Goal: Information Seeking & Learning: Learn about a topic

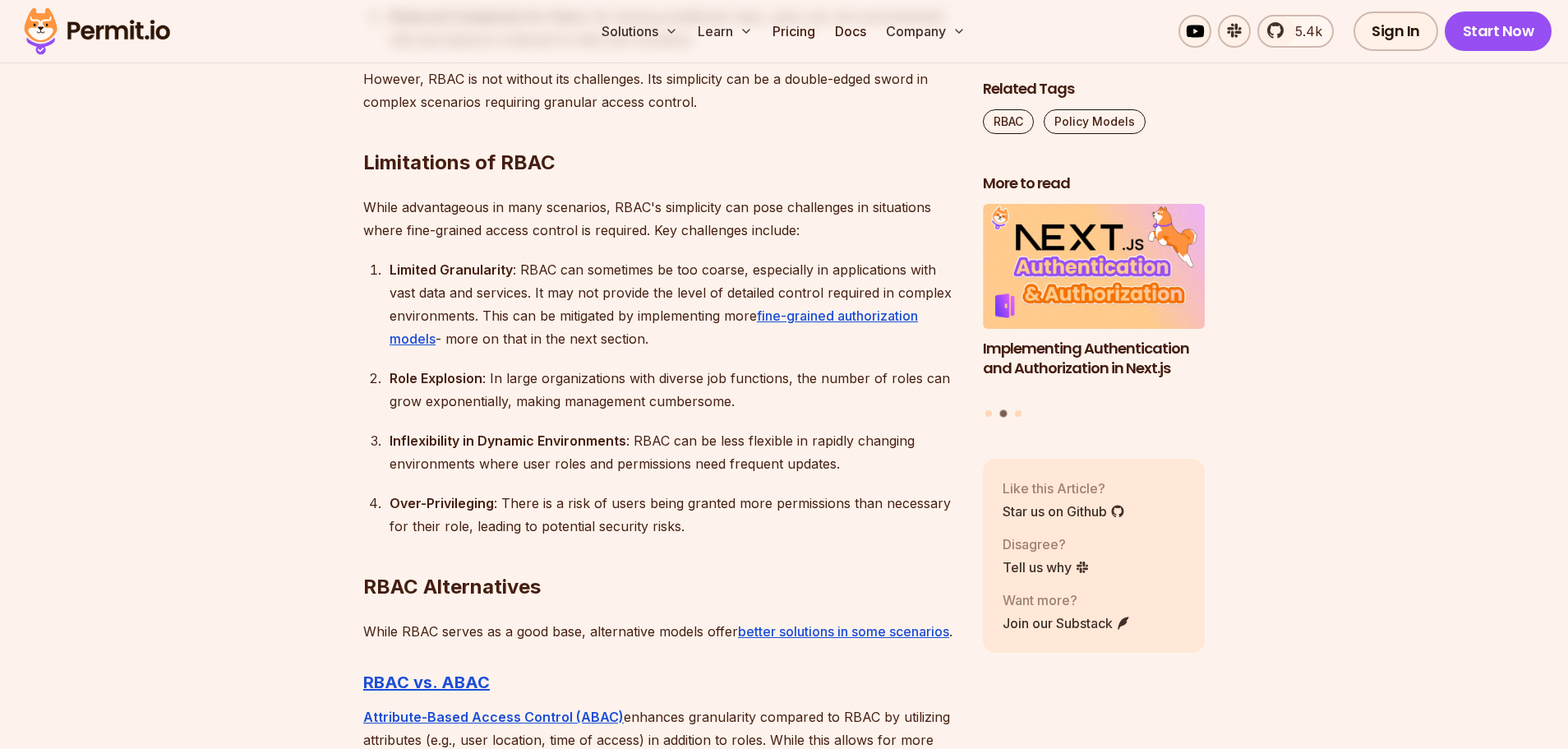
scroll to position [3865, 0]
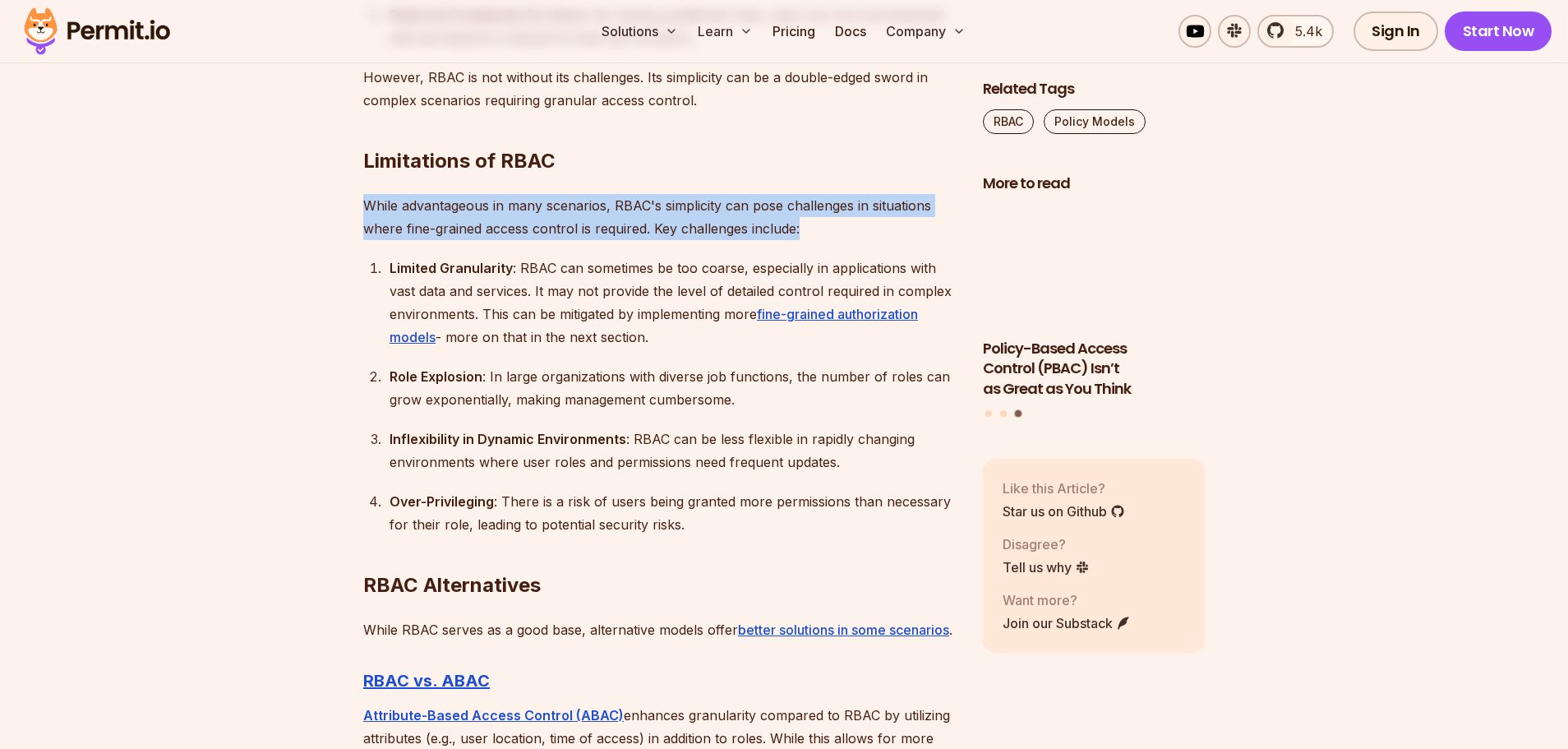
drag, startPoint x: 347, startPoint y: 202, endPoint x: 812, endPoint y: 238, distance: 466.4
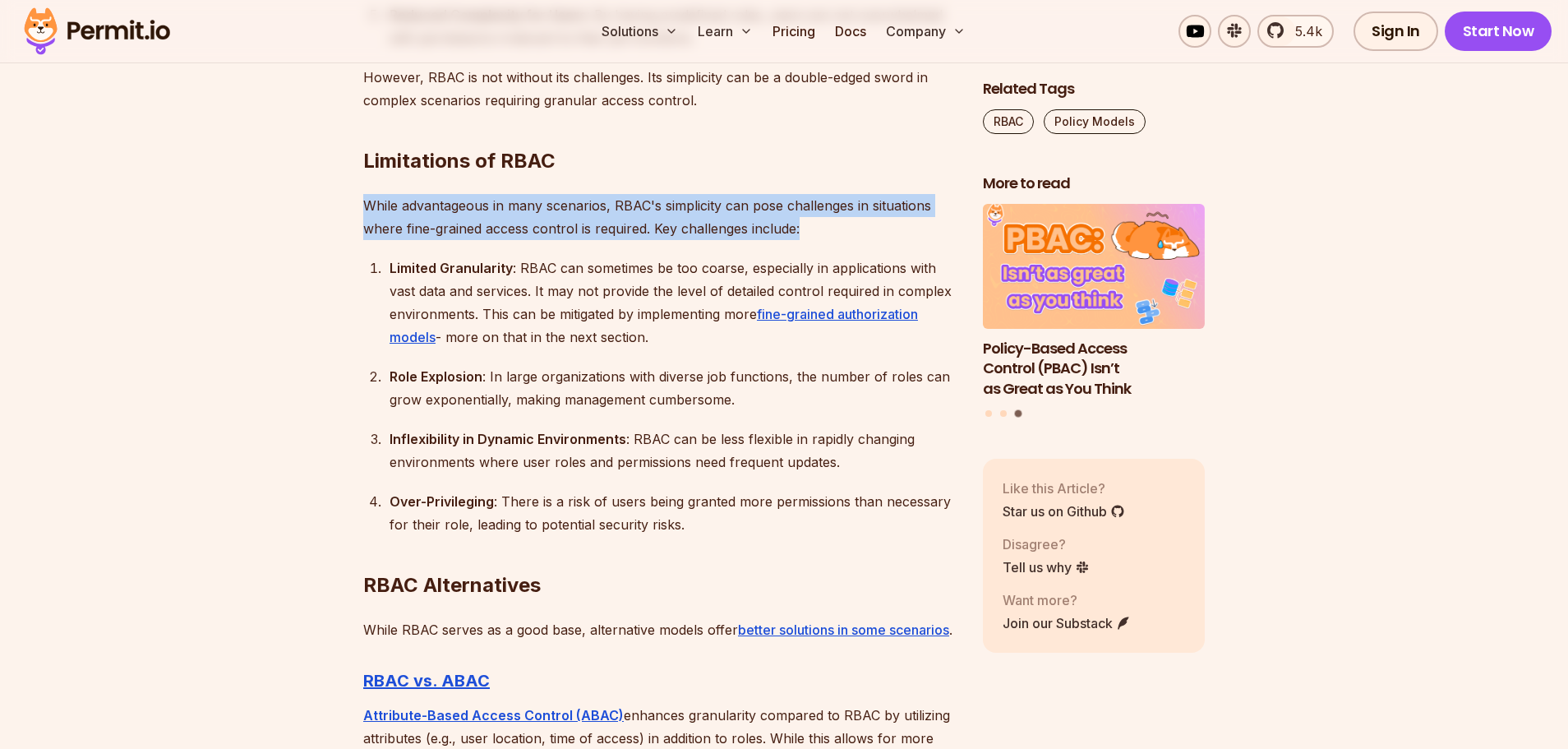
click at [812, 238] on section "Table of Contents Introduction Role-Based Access Control (RBAC) is a cornerston…" at bounding box center [784, 118] width 1568 height 6059
copy p "While advantageous in many scenarios, RBAC's simplicity can pose challenges in …"
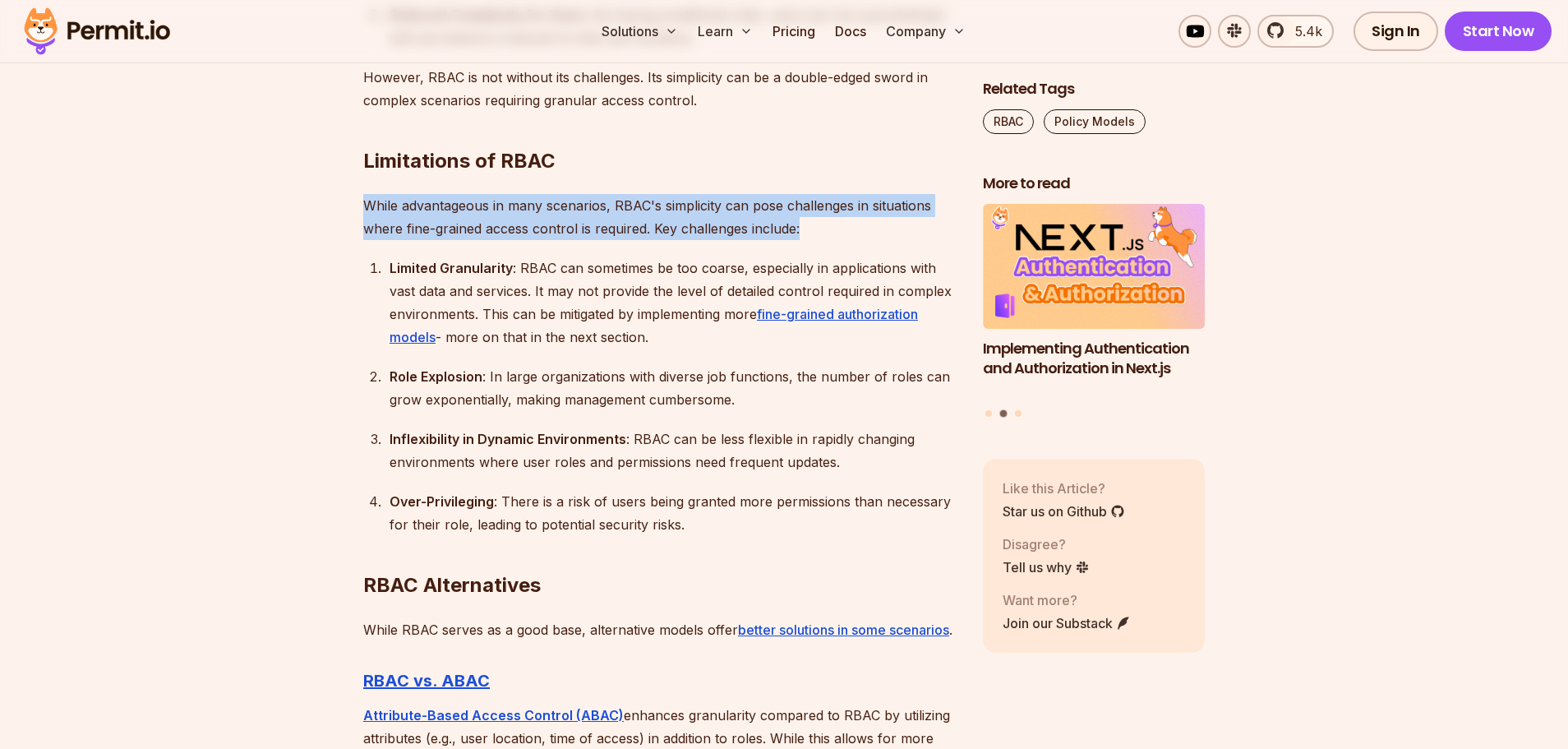
drag, startPoint x: 388, startPoint y: 264, endPoint x: 675, endPoint y: 339, distance: 296.6
click at [675, 339] on li "Limited Granularity : RBAC can sometimes be too coarse, especially in applicati…" at bounding box center [671, 303] width 573 height 93
copy div "Limited Granularity : RBAC can sometimes be too coarse, especially in applicati…"
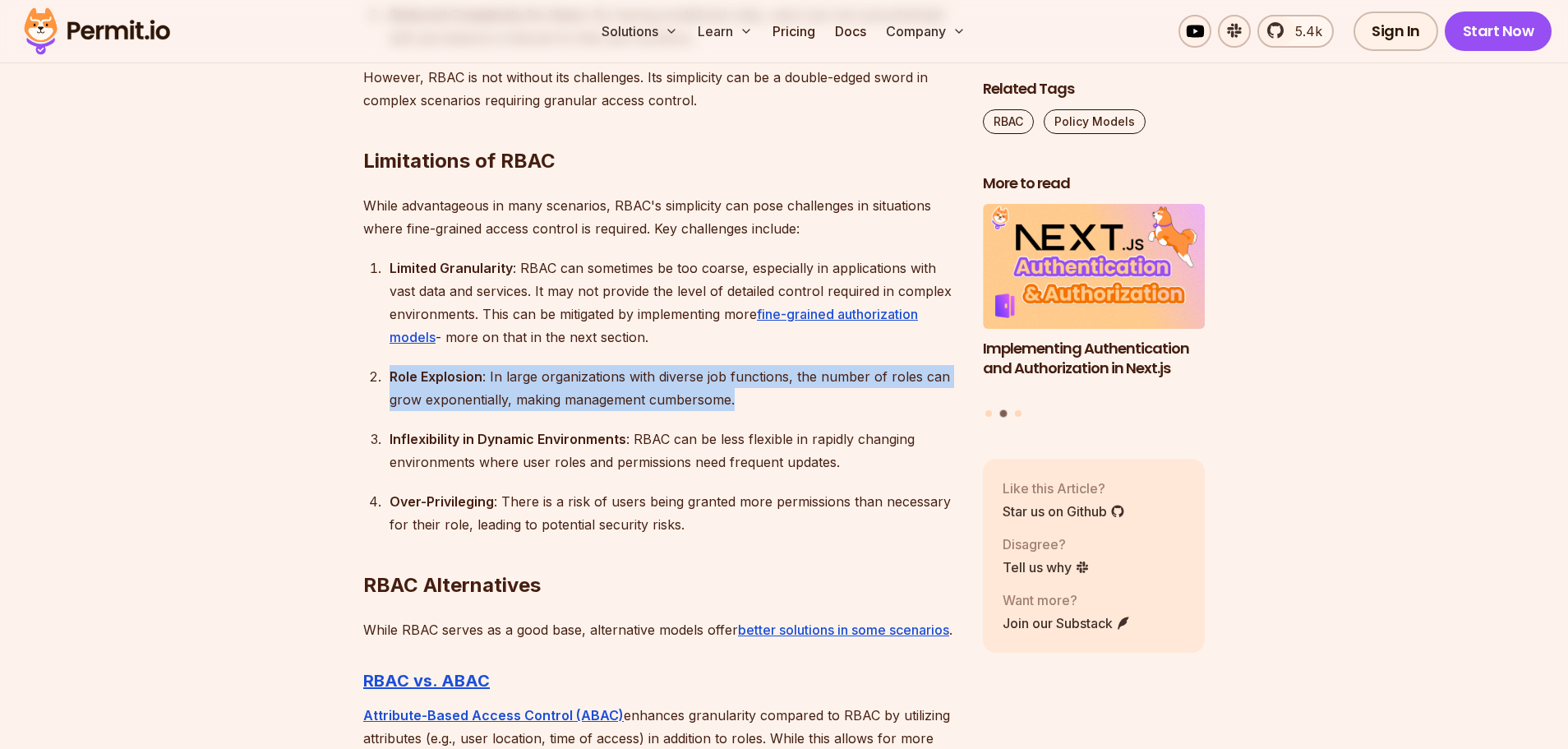
drag, startPoint x: 390, startPoint y: 372, endPoint x: 748, endPoint y: 399, distance: 359.0
click at [748, 399] on li "Role Explosion : In large organizations with diverse job functions, the number …" at bounding box center [671, 388] width 573 height 46
copy div "Role Explosion : In large organizations with diverse job functions, the number …"
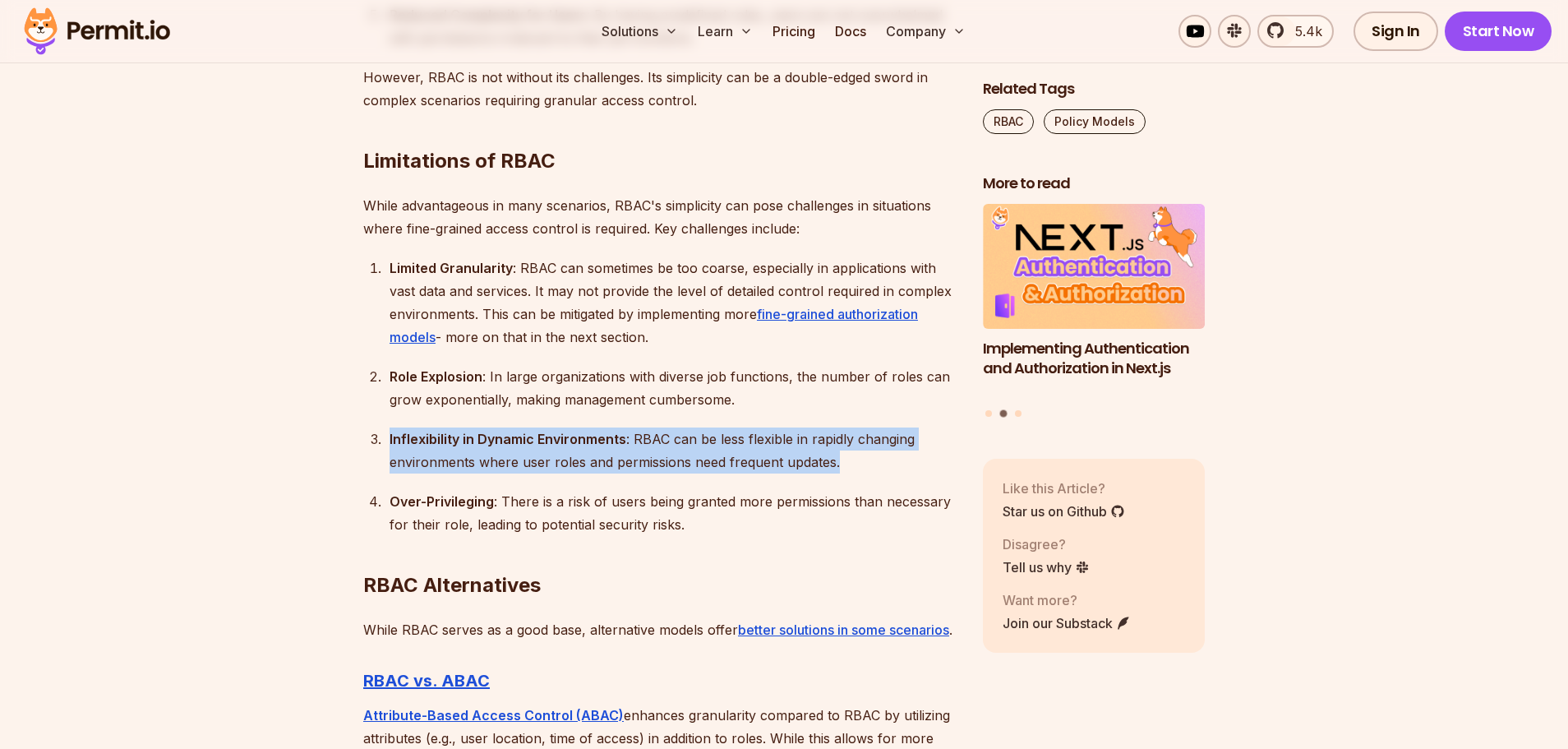
drag, startPoint x: 386, startPoint y: 439, endPoint x: 887, endPoint y: 465, distance: 501.7
click at [887, 465] on li "Inflexibility in Dynamic Environments : RBAC can be less flexible in rapidly ch…" at bounding box center [671, 450] width 573 height 46
copy div "Inflexibility in Dynamic Environments : RBAC can be less flexible in rapidly ch…"
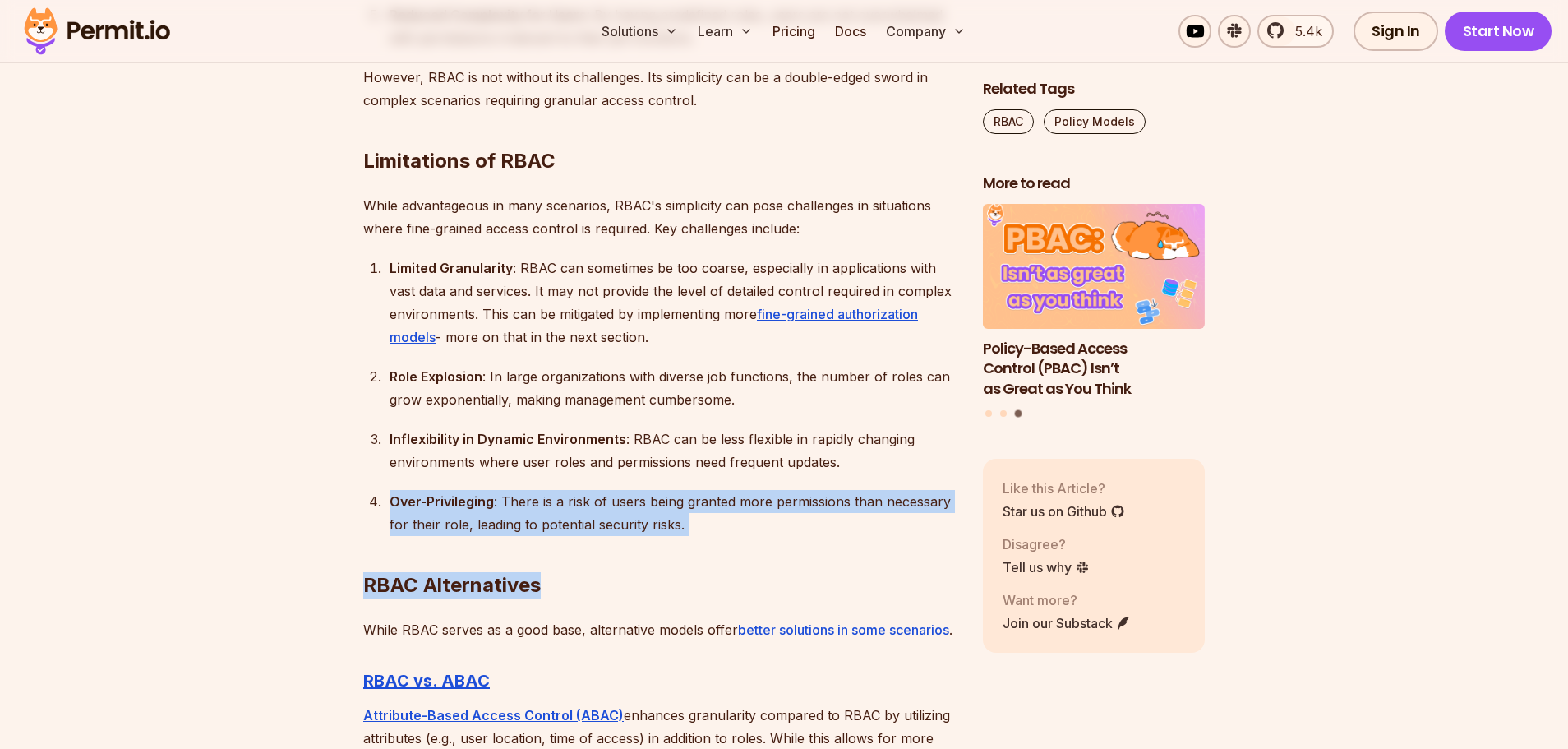
drag, startPoint x: 388, startPoint y: 501, endPoint x: 703, endPoint y: 534, distance: 316.7
copy div "Over-Privileging : There is a risk of users being granted more permissions than…"
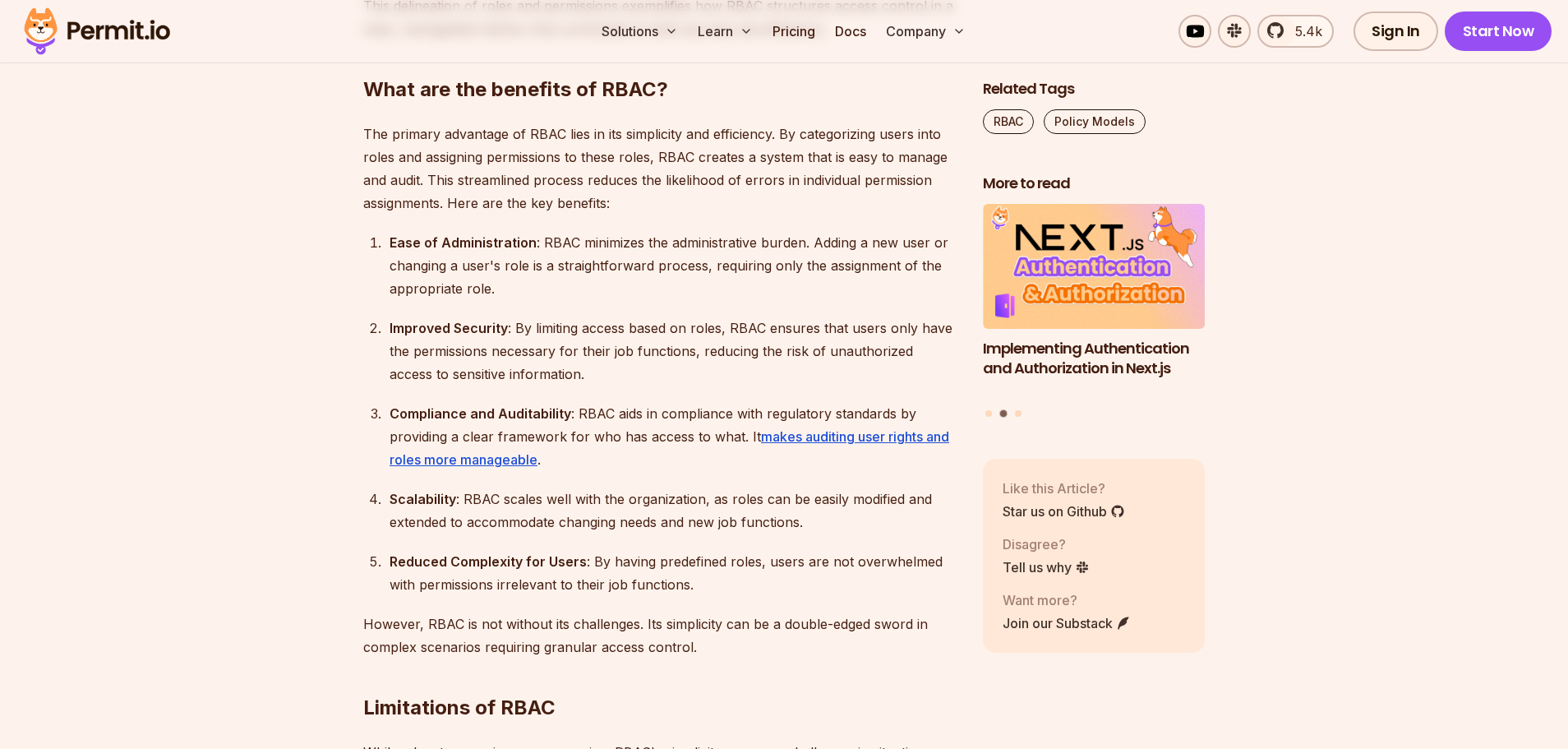
scroll to position [3289, 0]
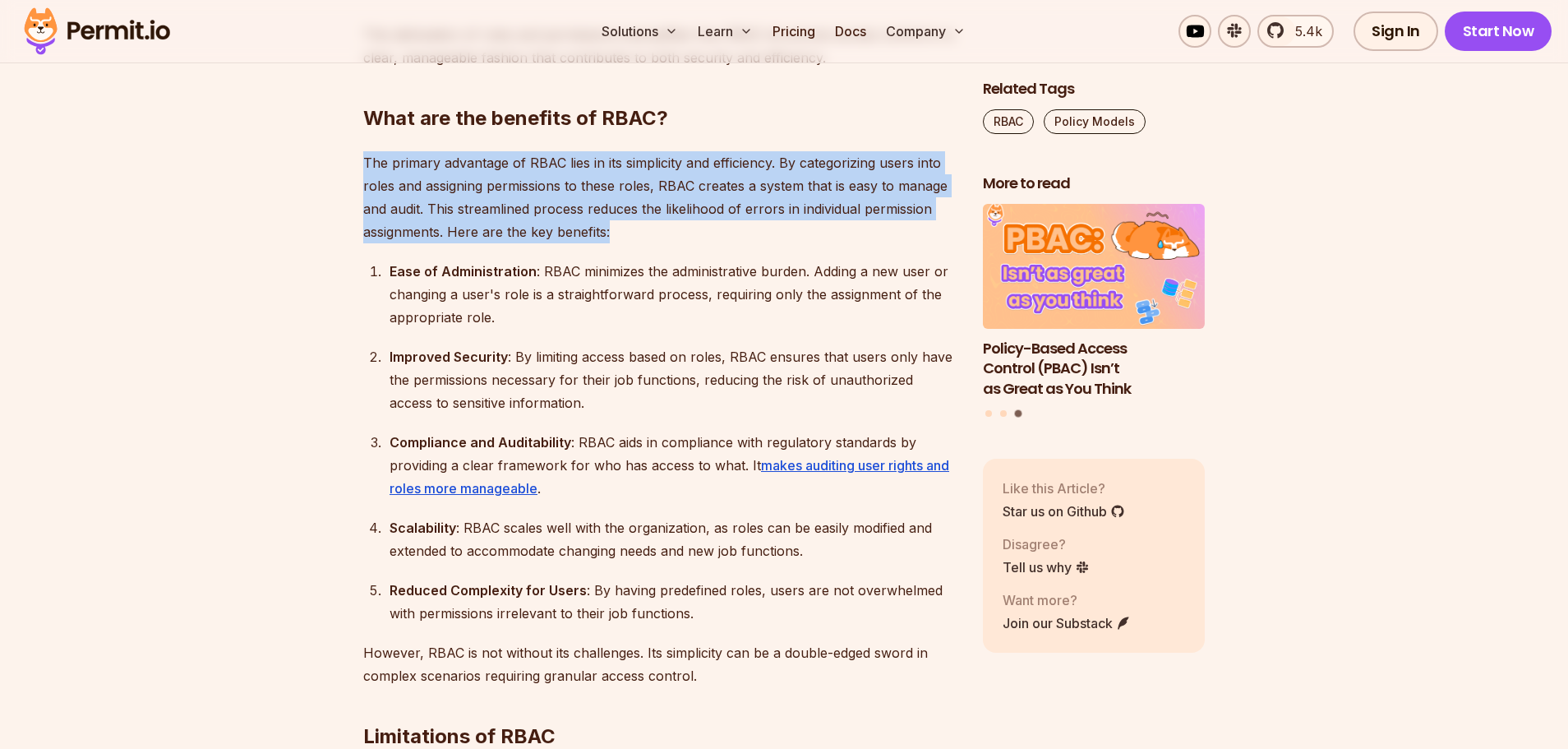
drag, startPoint x: 598, startPoint y: 234, endPoint x: 350, endPoint y: 164, distance: 257.7
click at [350, 164] on section "Table of Contents Introduction Role-Based Access Control (RBAC) is a cornerston…" at bounding box center [784, 694] width 1568 height 6059
copy p "The primary advantage of RBAC lies in its simplicity and efficiency. By categor…"
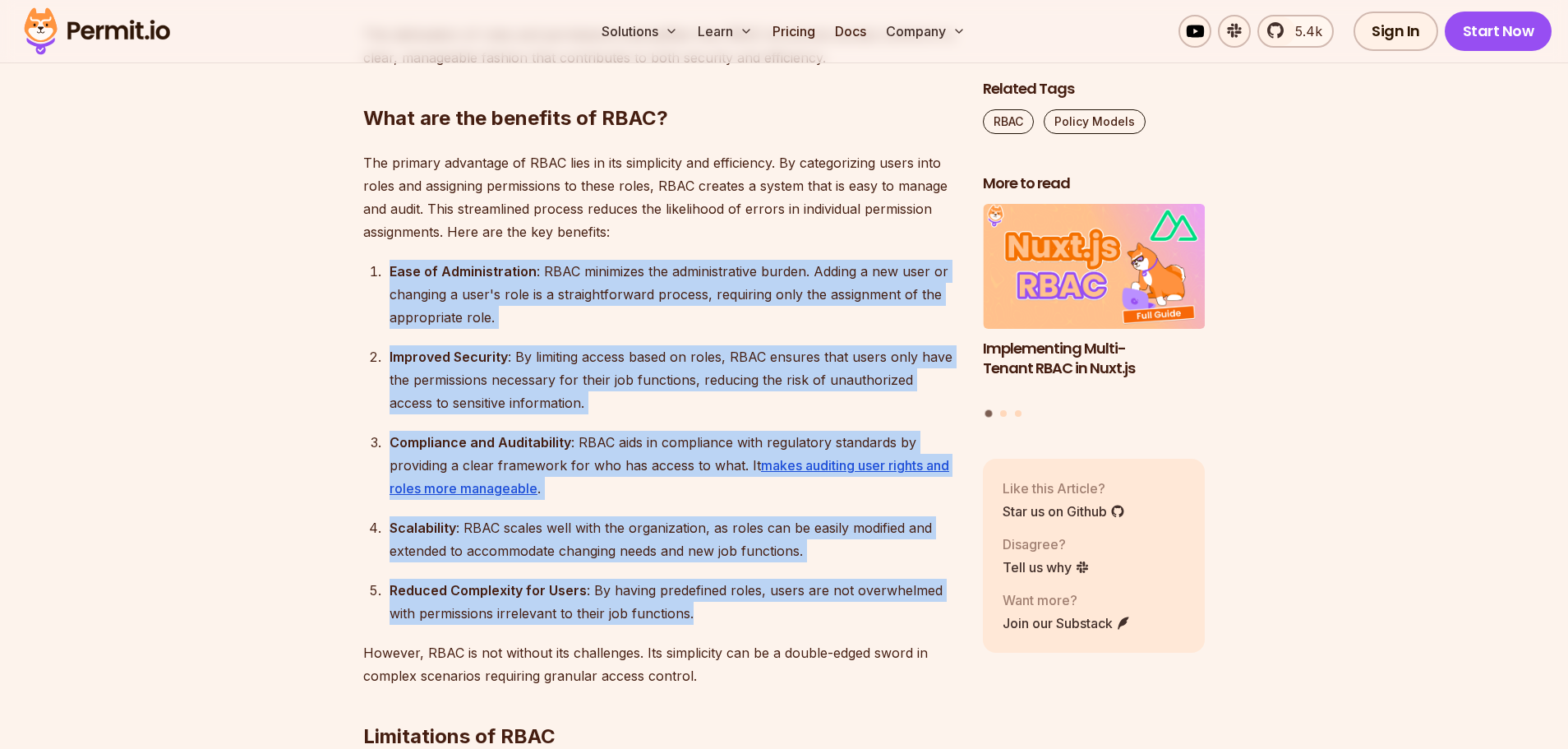
drag, startPoint x: 385, startPoint y: 272, endPoint x: 736, endPoint y: 612, distance: 488.7
click at [736, 612] on ol "Ease of Administration : RBAC minimizes the administrative burden. Adding a new…" at bounding box center [659, 442] width 593 height 365
copy ol "Ease of Administration : RBAC minimizes the administrative burden. Adding a new…"
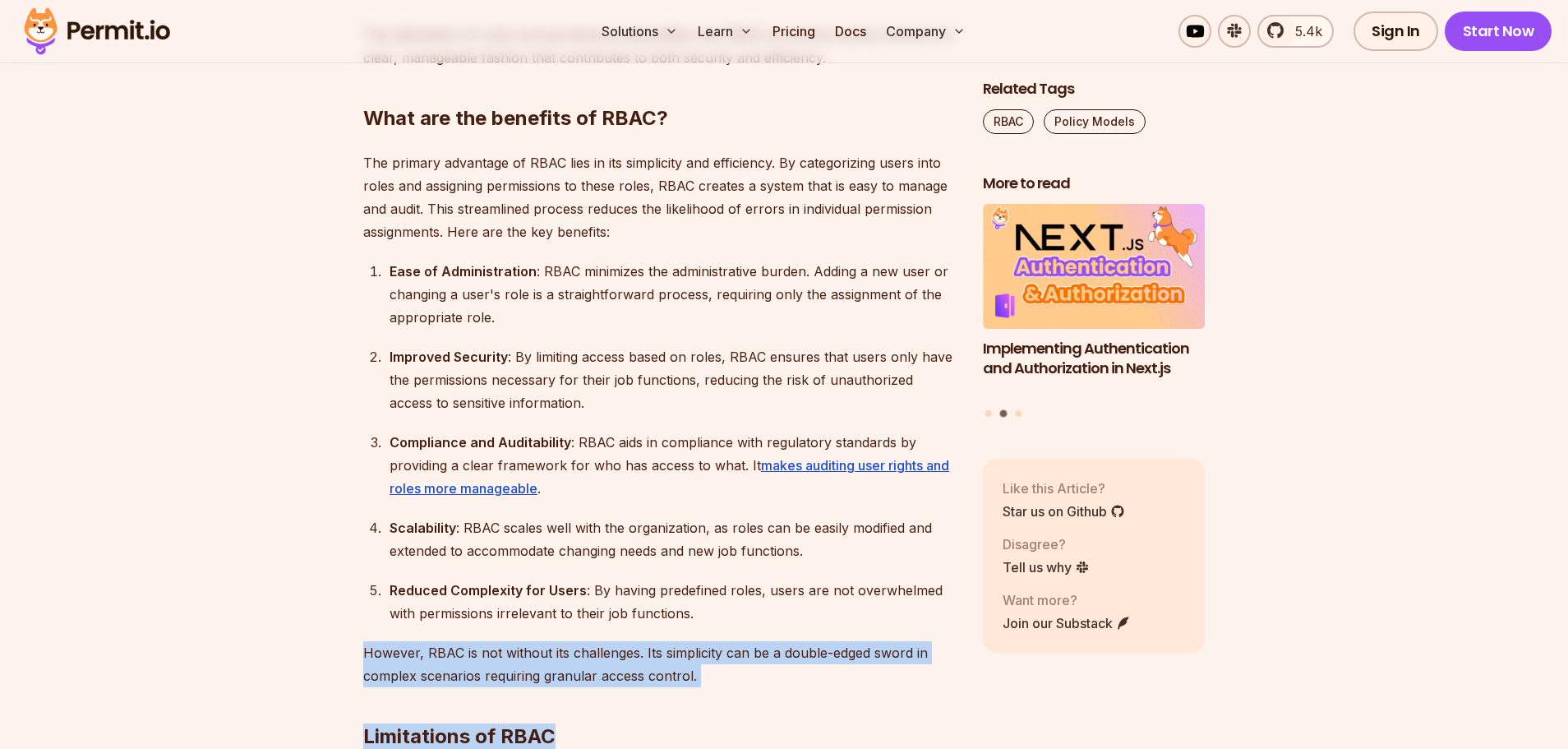
drag, startPoint x: 697, startPoint y: 677, endPoint x: 352, endPoint y: 652, distance: 345.9
click at [352, 652] on section "Table of Contents Introduction Role-Based Access Control (RBAC) is a cornerston…" at bounding box center [784, 694] width 1568 height 6059
click at [353, 652] on section "Table of Contents Introduction Role-Based Access Control (RBAC) is a cornerston…" at bounding box center [784, 694] width 1568 height 6059
drag, startPoint x: 364, startPoint y: 651, endPoint x: 694, endPoint y: 677, distance: 331.0
click at [694, 677] on div "Introduction Role-Based Access Control (RBAC) is a cornerstone of application a…" at bounding box center [659, 567] width 593 height 5635
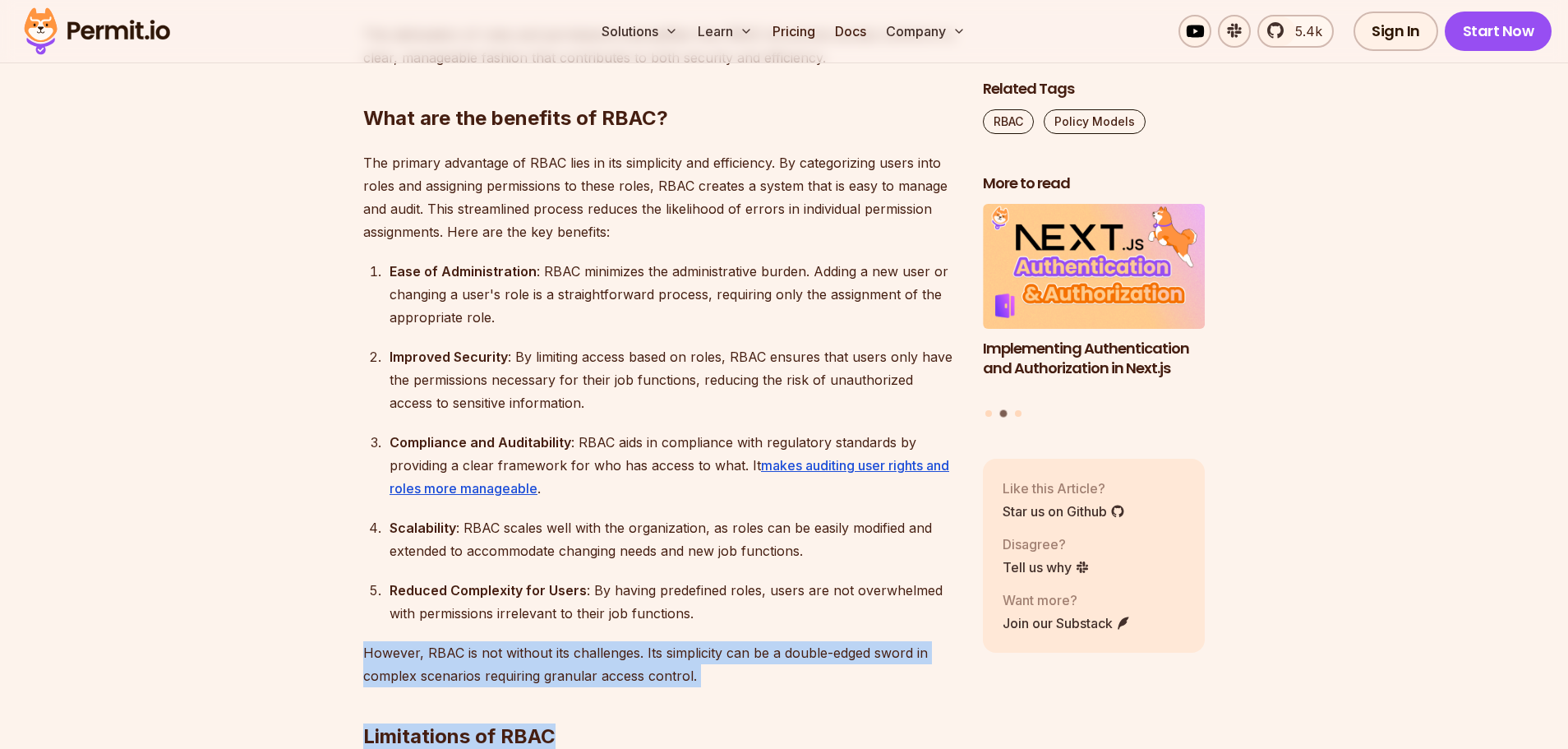
copy div "However, RBAC is not without its challenges. Its simplicity can be a double-edg…"
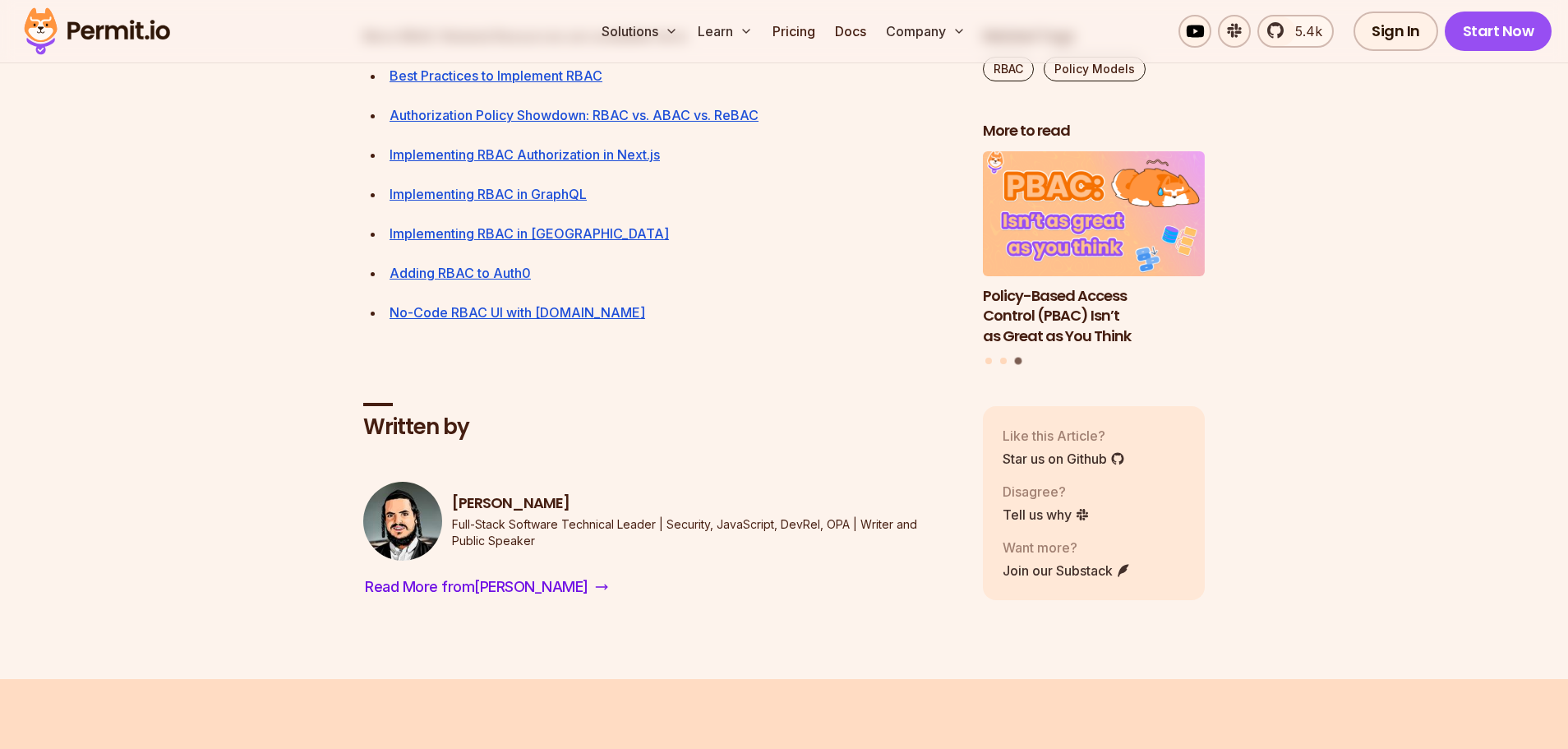
scroll to position [6168, 0]
